Goal: Information Seeking & Learning: Learn about a topic

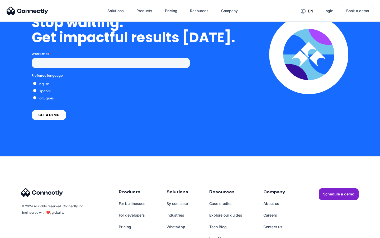
scroll to position [2173, 0]
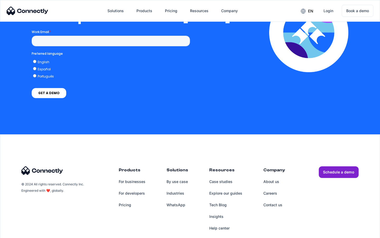
scroll to position [1155, 0]
